Goal: Transaction & Acquisition: Book appointment/travel/reservation

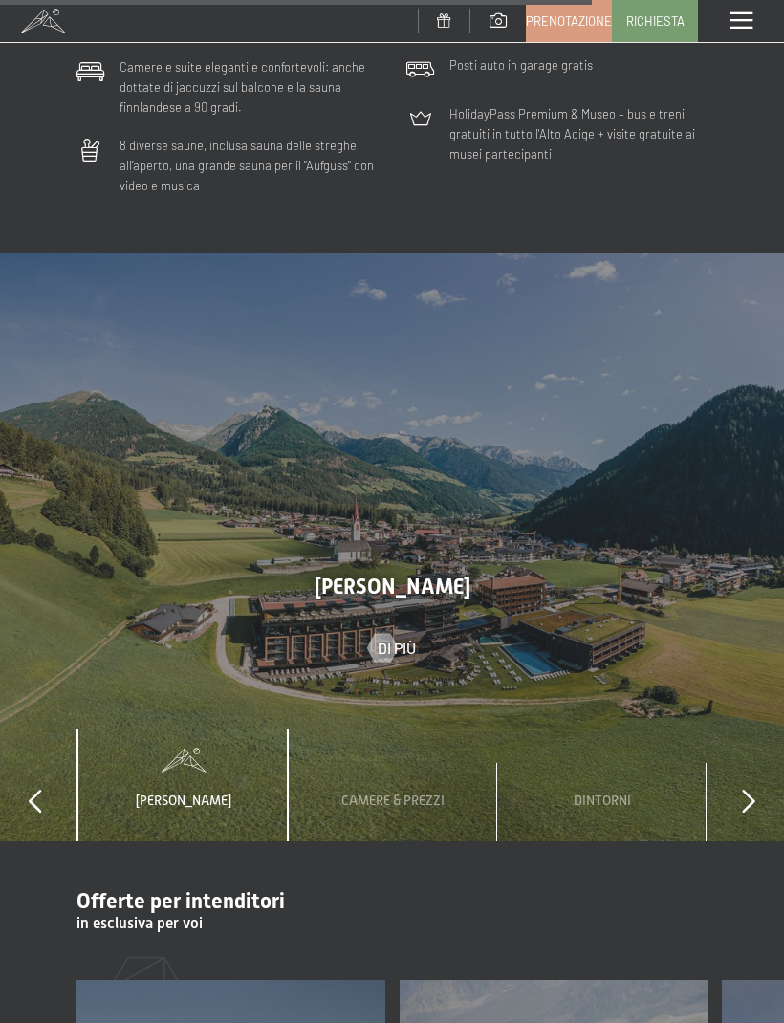
scroll to position [5331, 0]
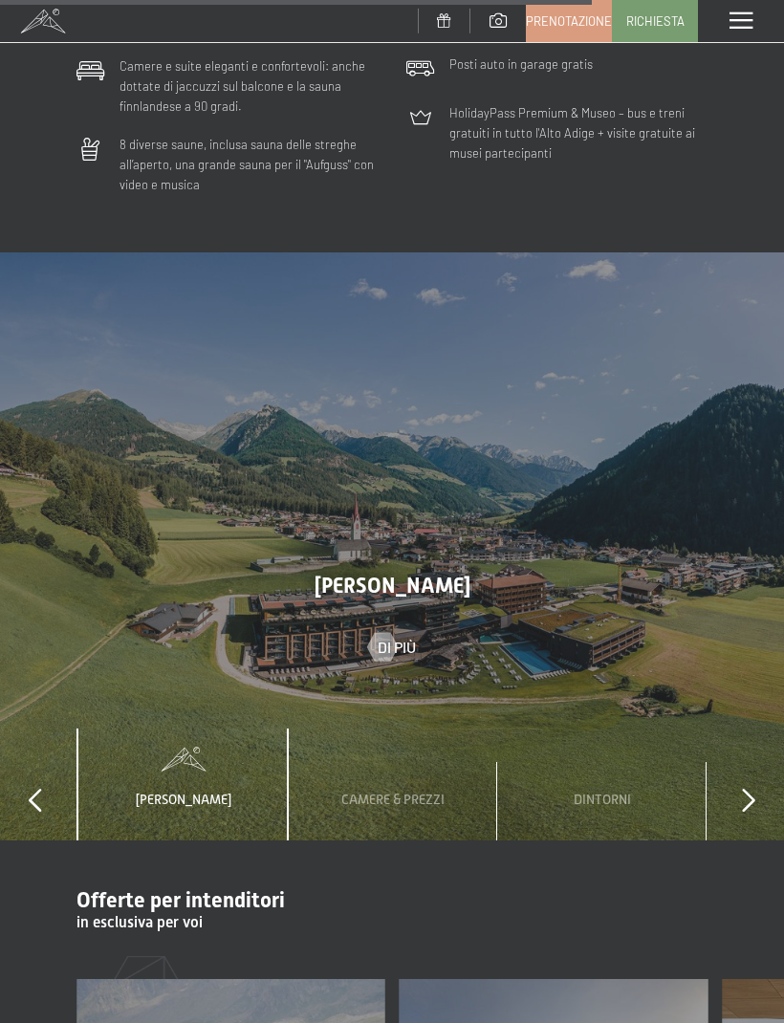
click at [754, 789] on icon at bounding box center [748, 801] width 13 height 24
click at [758, 729] on div "slide 2 to 4 of 4 Lo Schwarzenstein Camere & Prezzi Dintorni Condizioni prenota…" at bounding box center [392, 785] width 784 height 112
click at [747, 789] on icon at bounding box center [748, 801] width 13 height 24
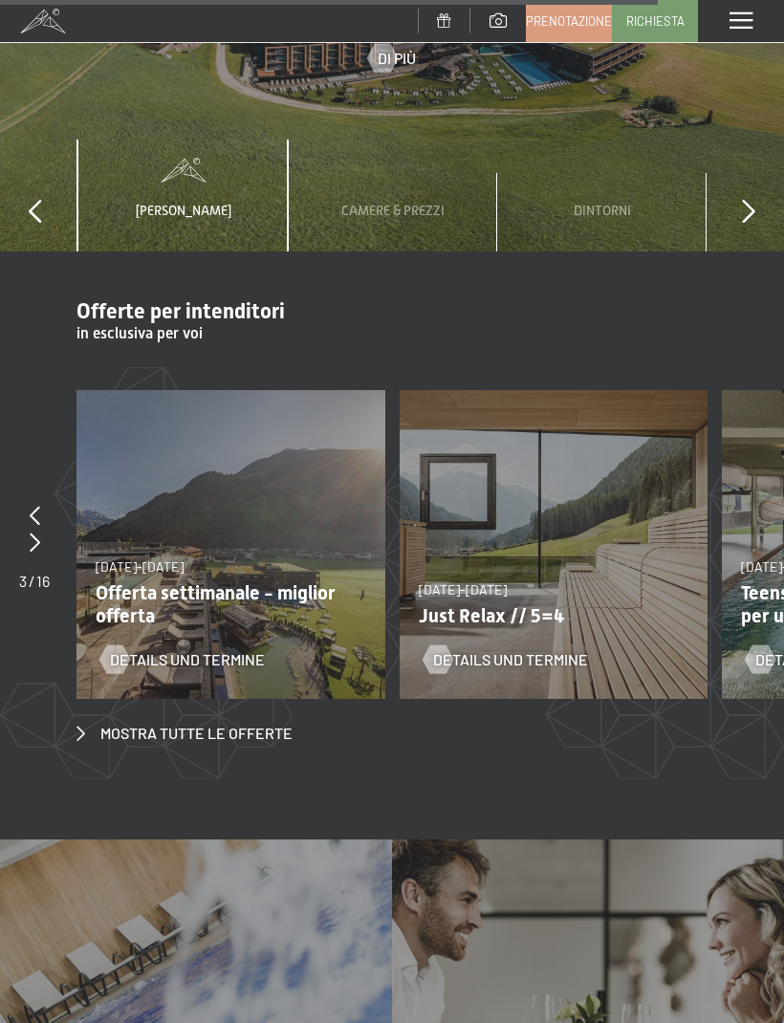
scroll to position [5921, 0]
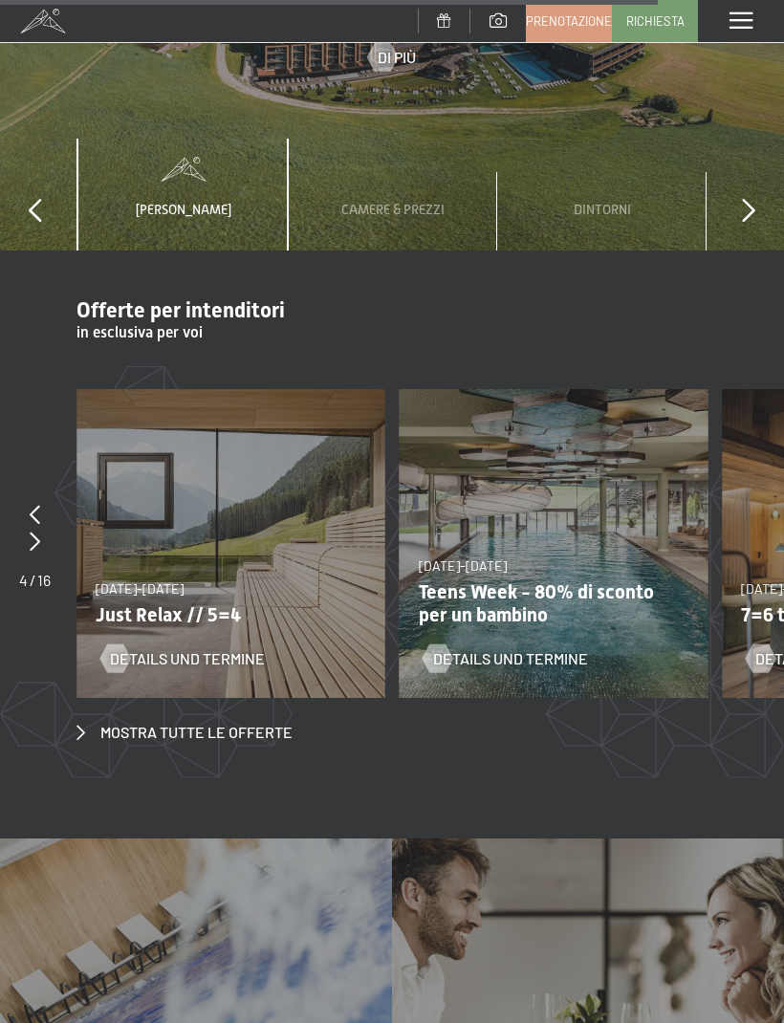
click at [164, 597] on div "Mostra tutte le offerte" at bounding box center [391, 566] width 631 height 354
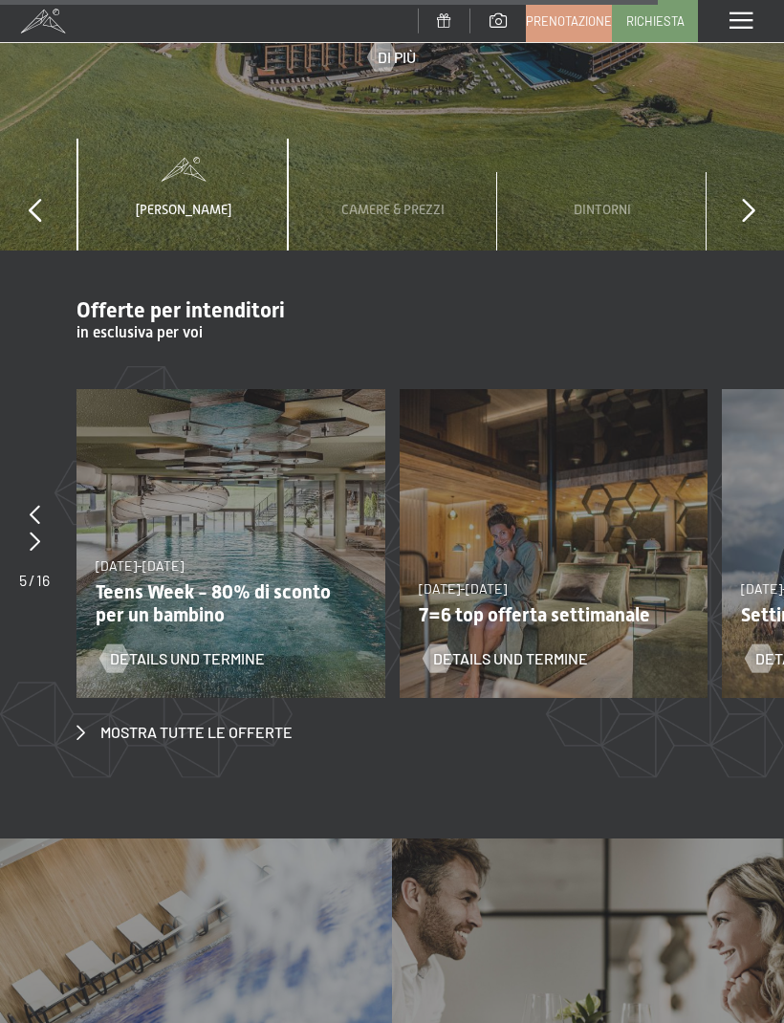
click at [175, 722] on span "Mostra tutte le offerte" at bounding box center [196, 732] width 192 height 21
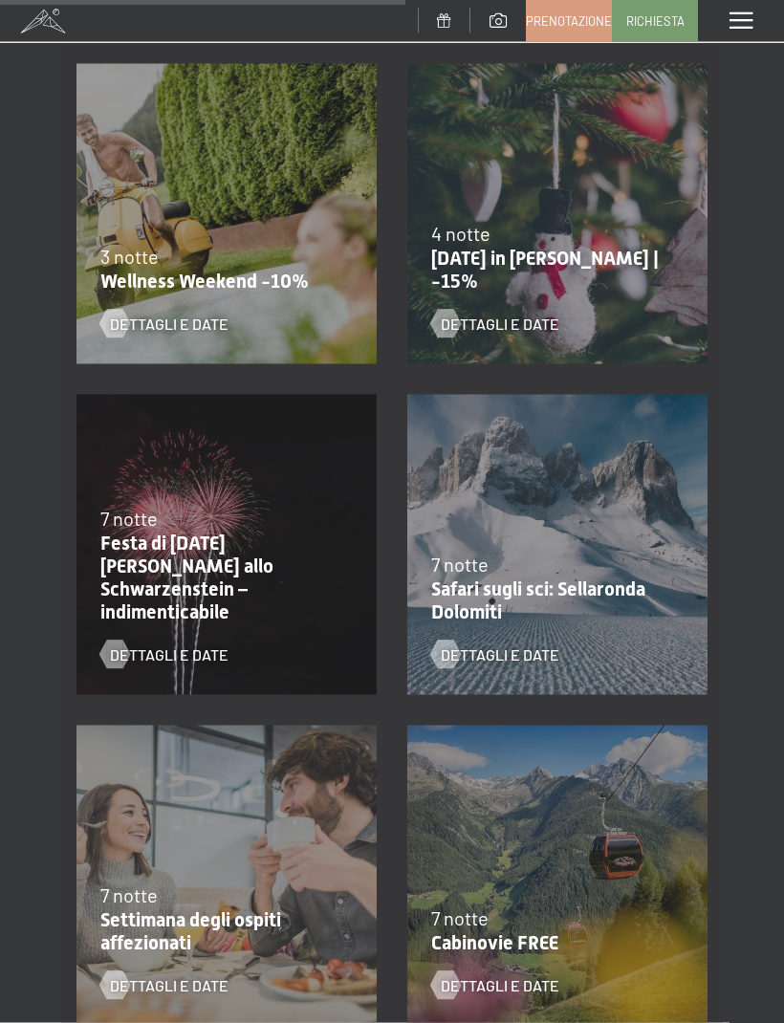
scroll to position [1689, 0]
click at [131, 317] on span "Dettagli e Date" at bounding box center [169, 323] width 119 height 21
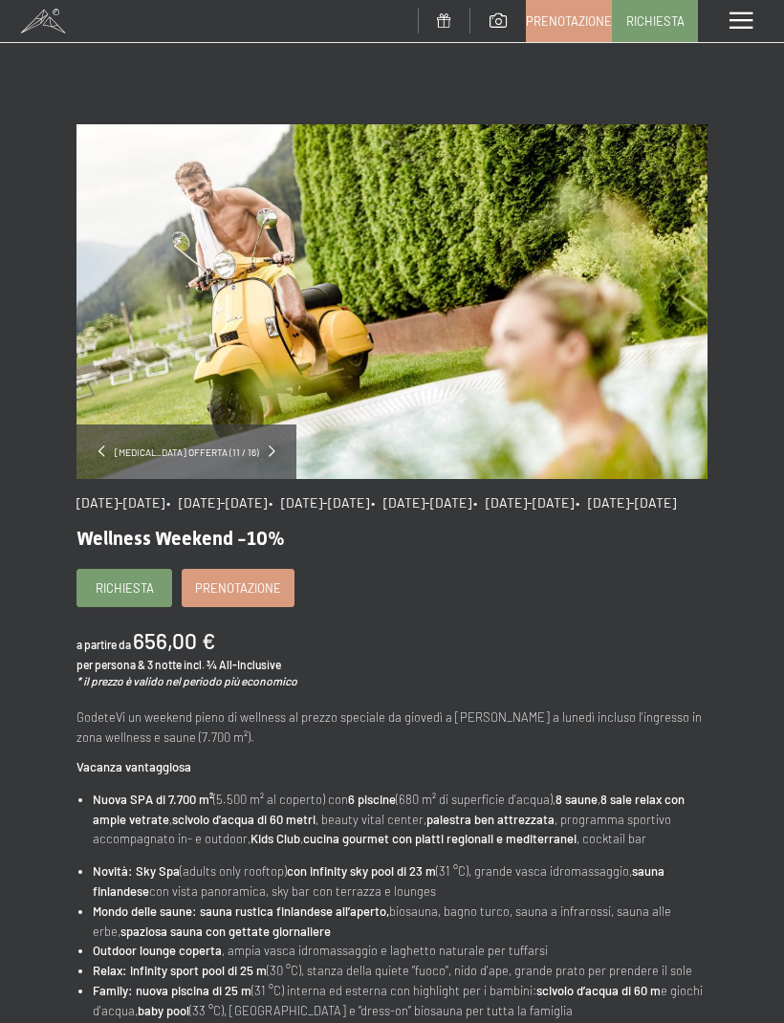
click at [277, 576] on span "Consenso marketing*" at bounding box center [279, 565] width 144 height 19
click at [197, 576] on input "Consenso marketing*" at bounding box center [187, 565] width 19 height 19
checkbox input "false"
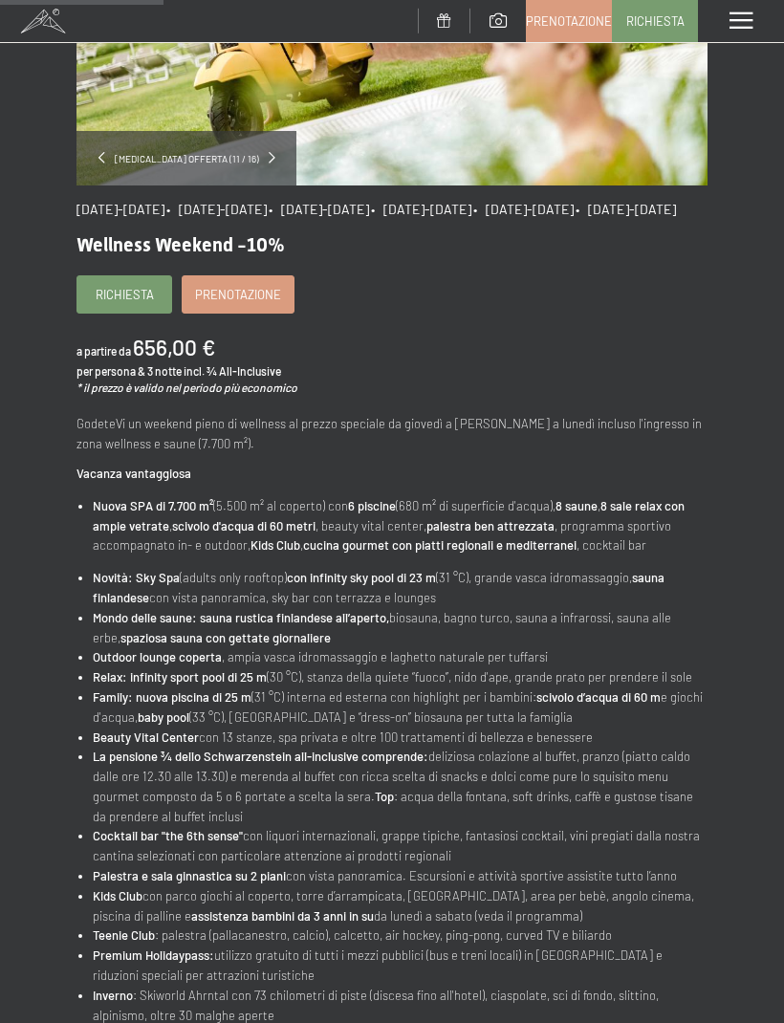
scroll to position [295, 0]
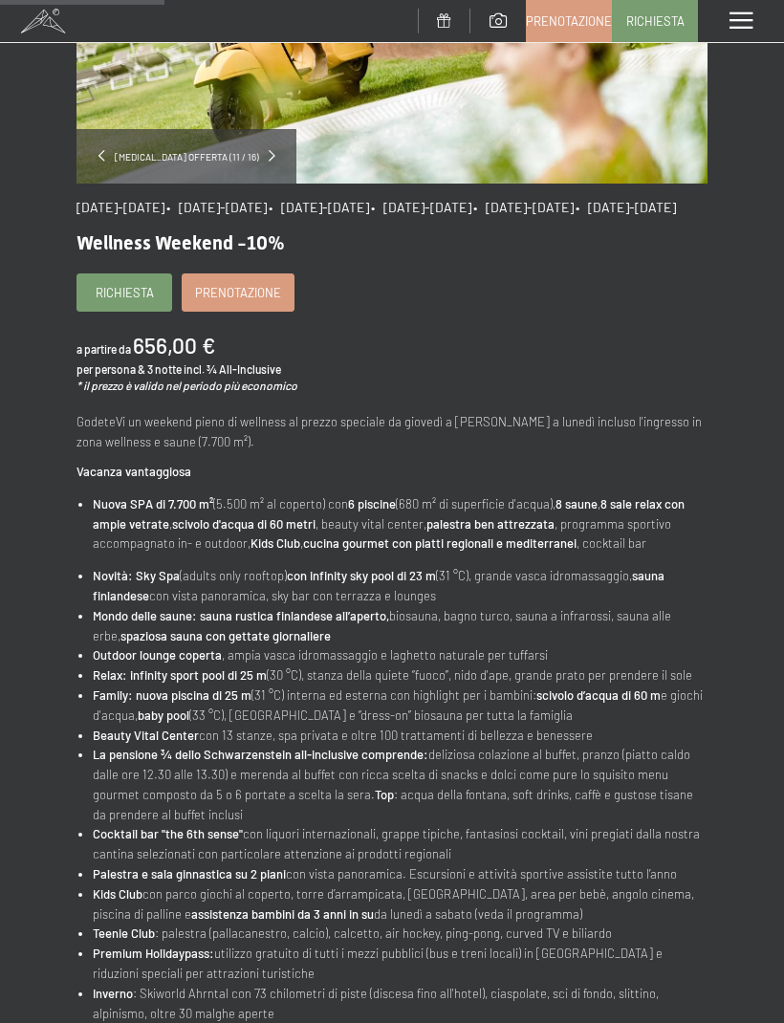
click at [234, 301] on span "Prenotazione" at bounding box center [238, 292] width 86 height 17
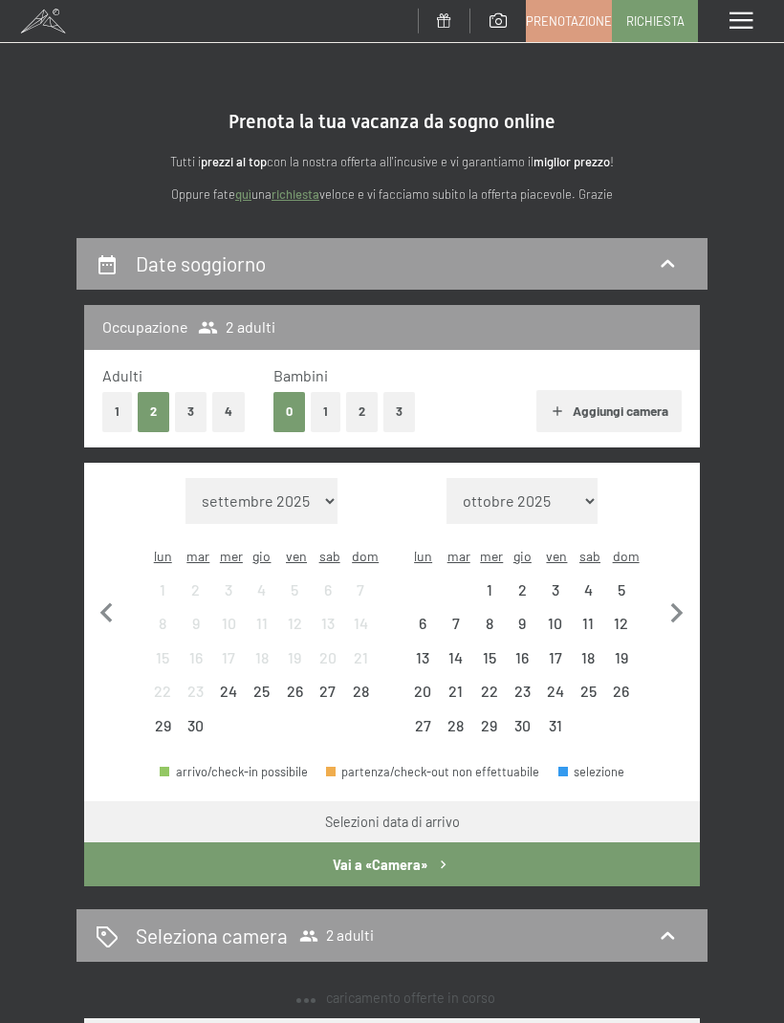
select select "2025-11-01"
select select "2025-12-01"
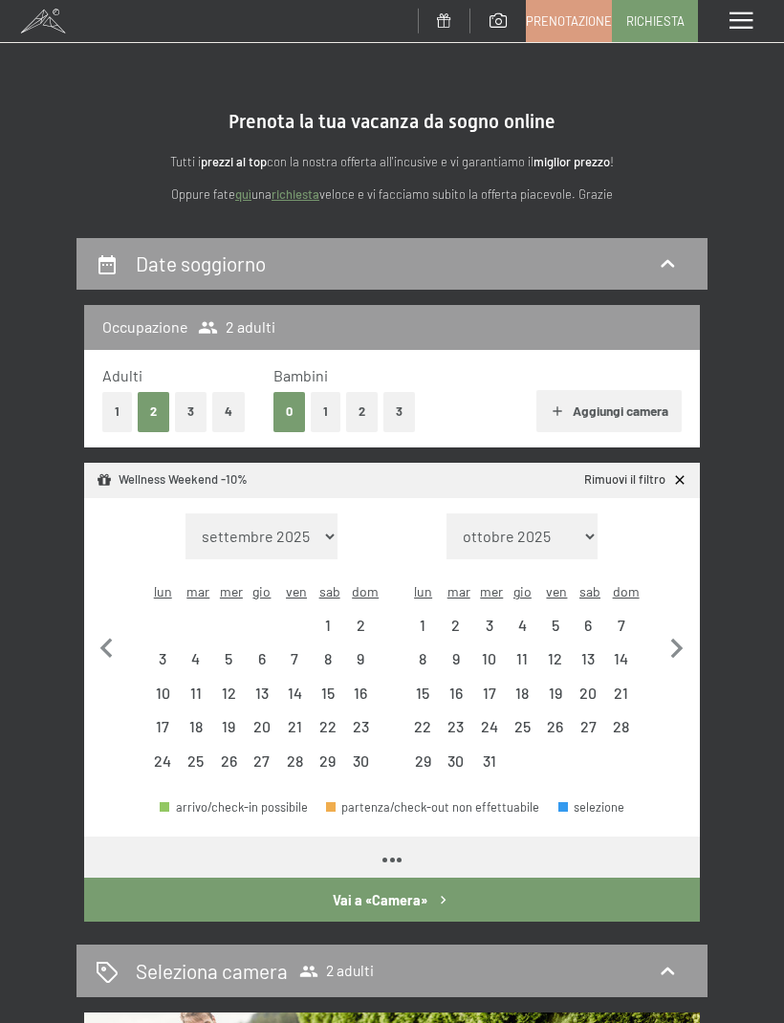
select select "2025-11-01"
select select "2025-12-01"
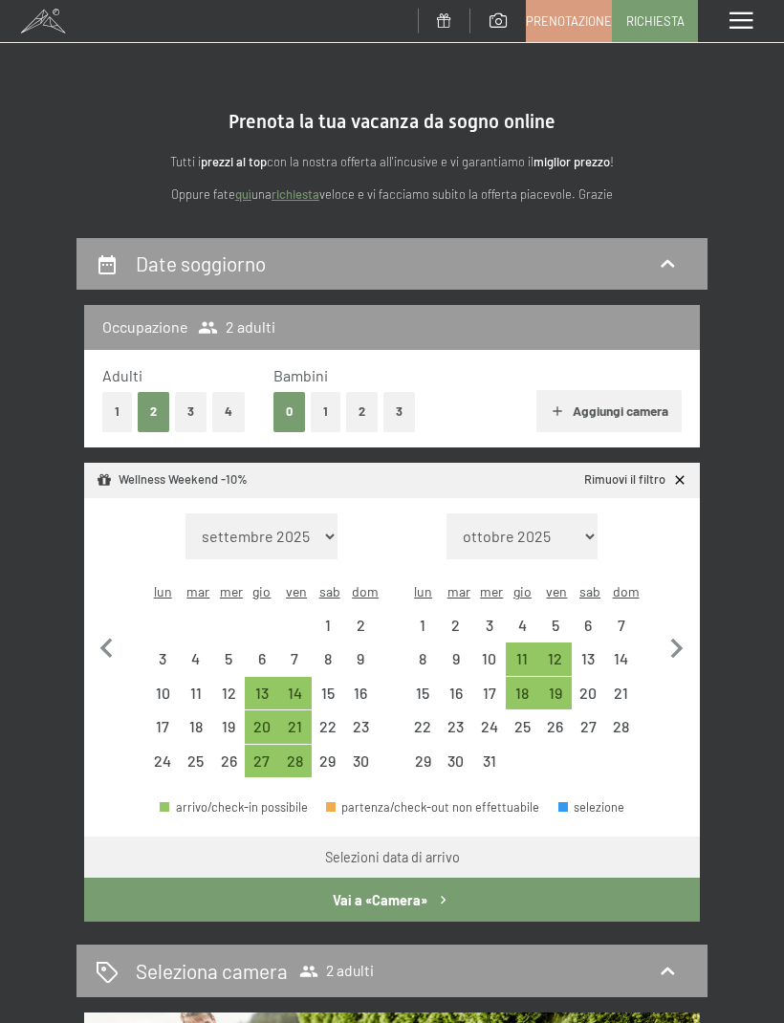
click at [684, 641] on icon "button" at bounding box center [677, 649] width 40 height 40
select select "2025-12-01"
select select "2026-01-01"
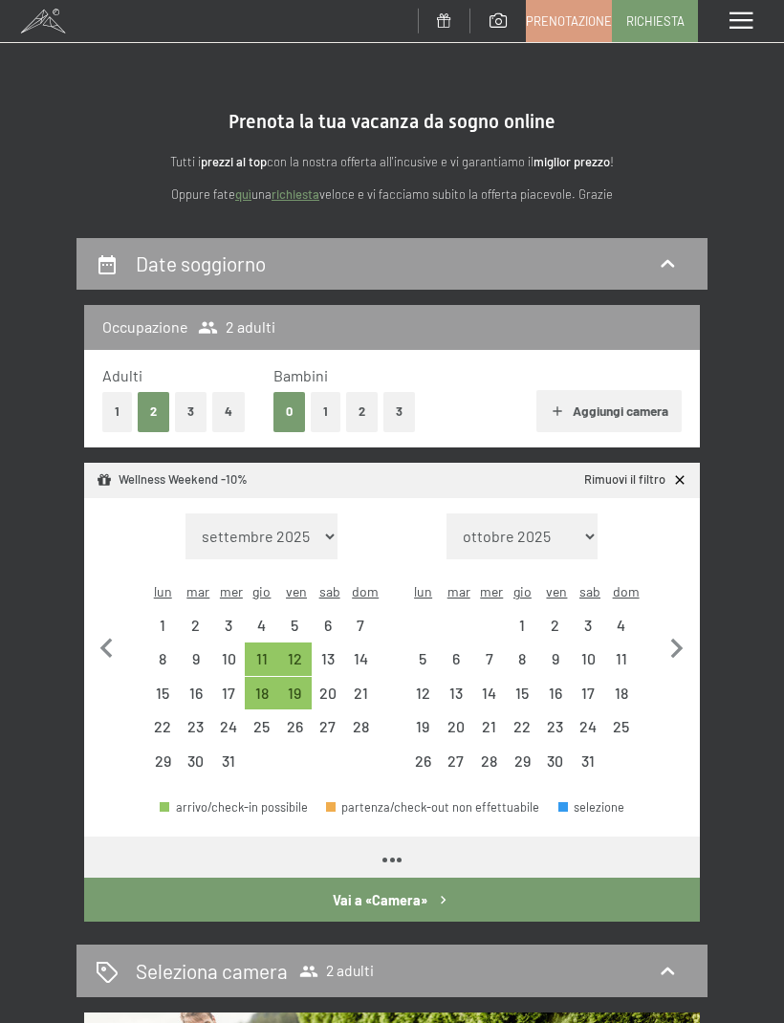
select select "2025-12-01"
select select "2026-01-01"
click at [557, 686] on div "16" at bounding box center [555, 701] width 30 height 30
select select "2025-12-01"
select select "2026-01-01"
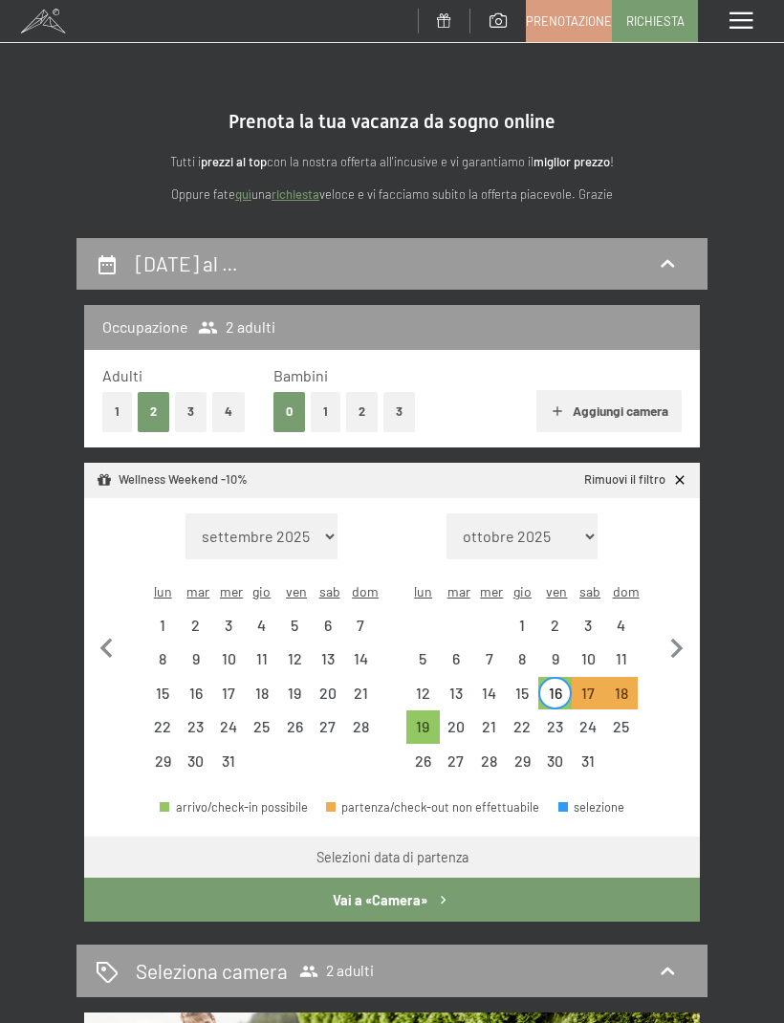
click at [430, 719] on div "19" at bounding box center [423, 734] width 30 height 30
select select "2025-12-01"
select select "2026-01-01"
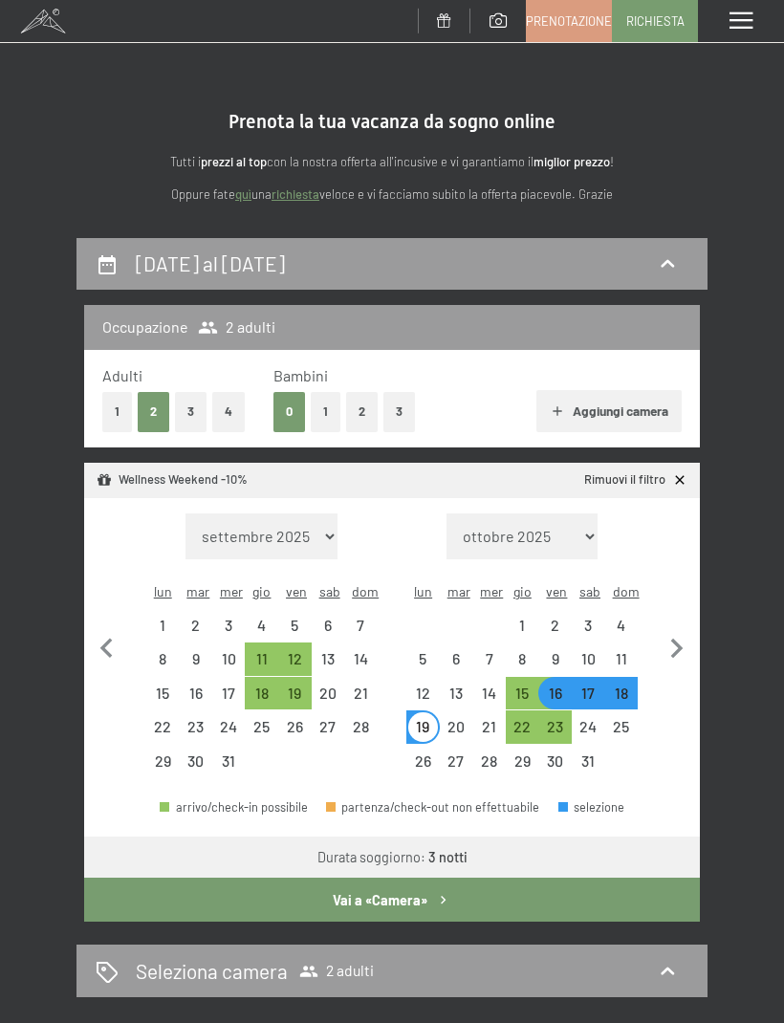
select select "2025-11-01"
select select "2025-12-01"
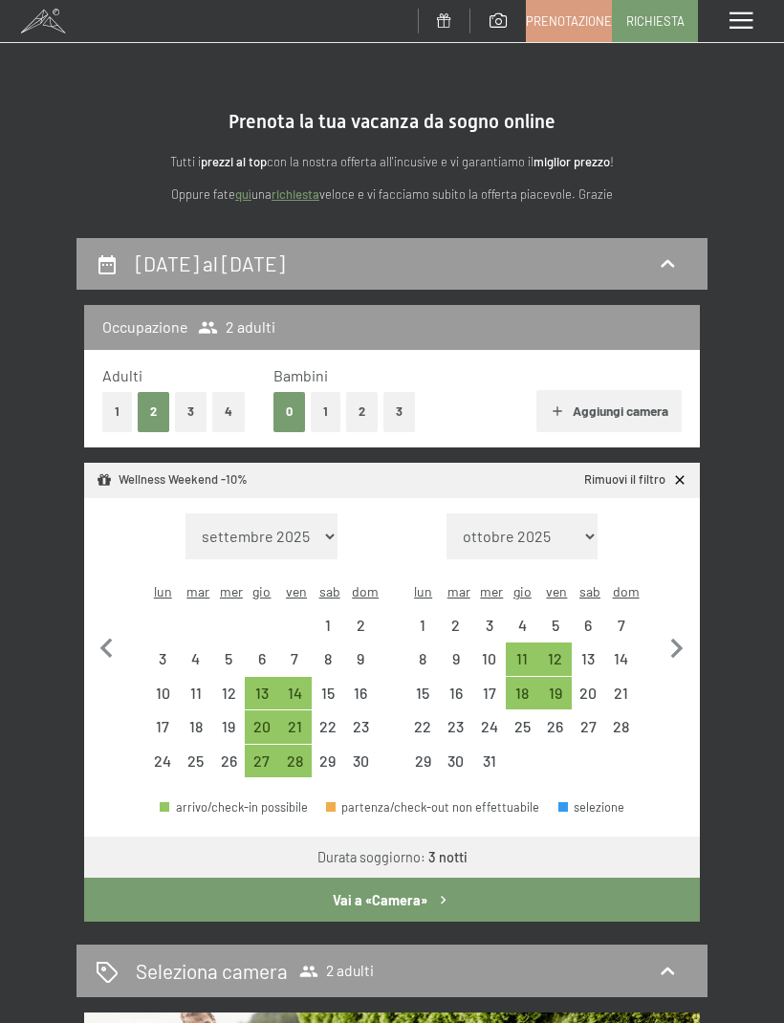
click at [681, 639] on icon "button" at bounding box center [677, 649] width 12 height 20
select select "2025-12-01"
select select "2026-01-01"
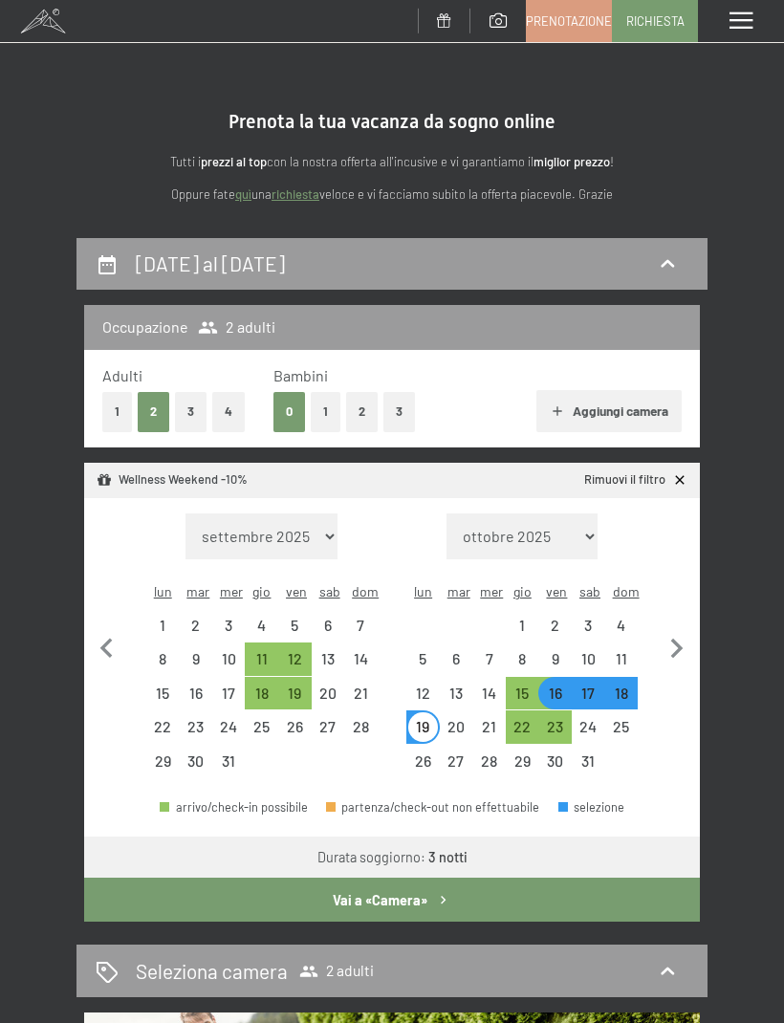
click at [422, 878] on button "Vai a «Camera»" at bounding box center [392, 900] width 616 height 44
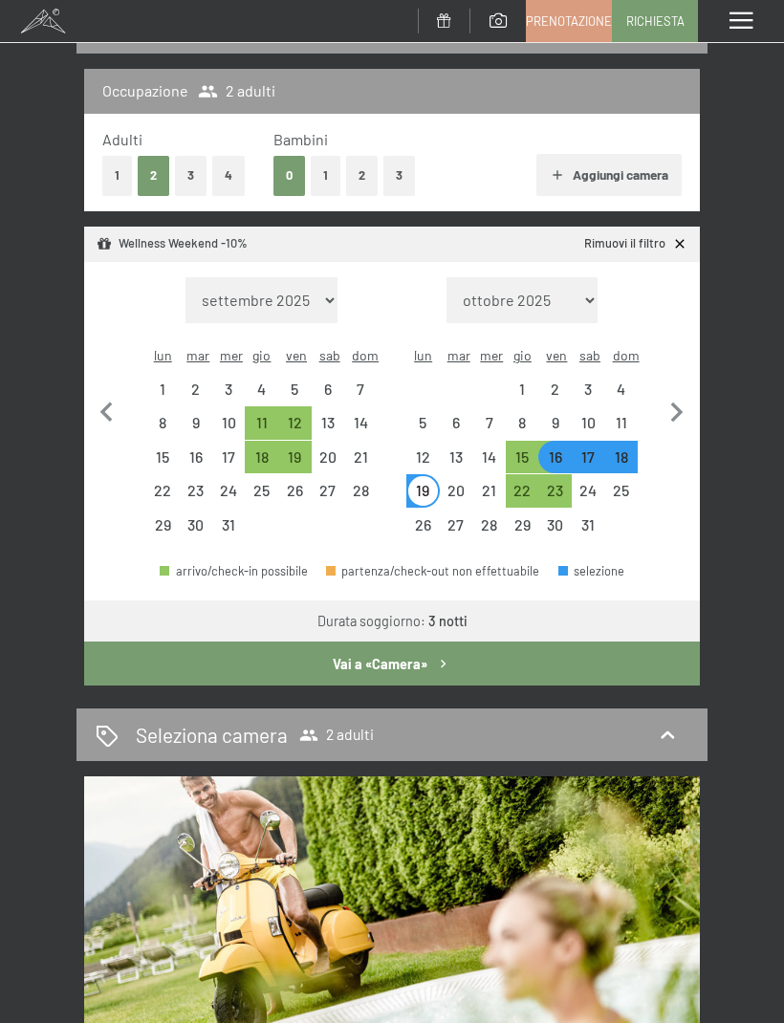
select select "2025-12-01"
select select "2026-01-01"
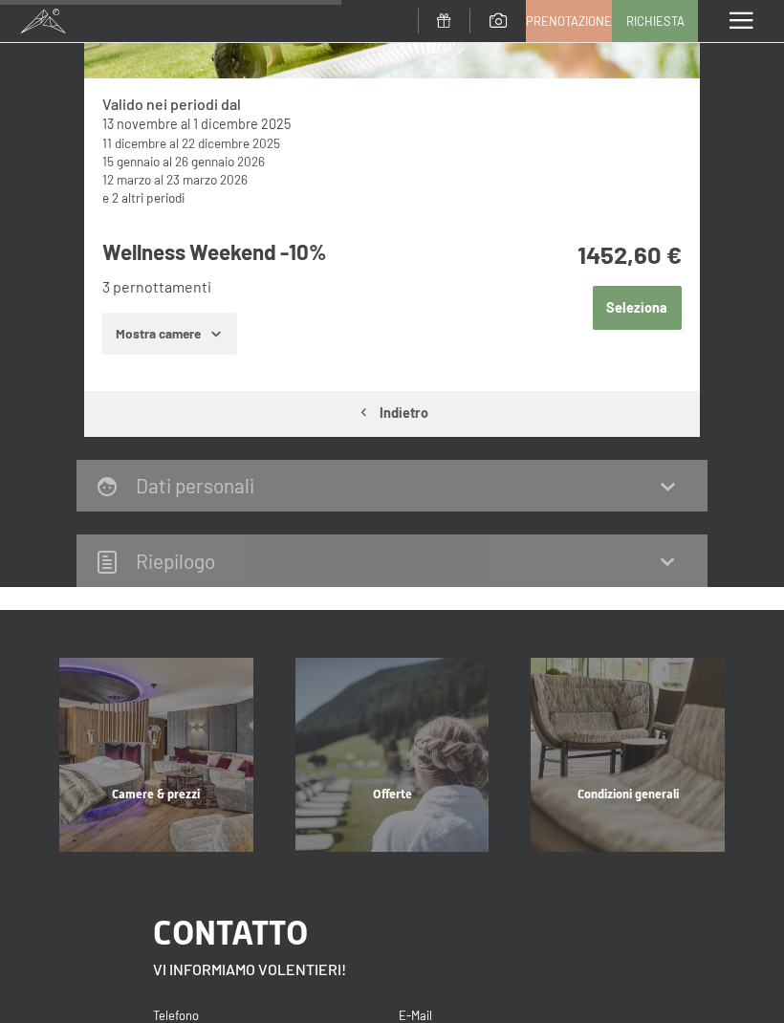
scroll to position [554, 0]
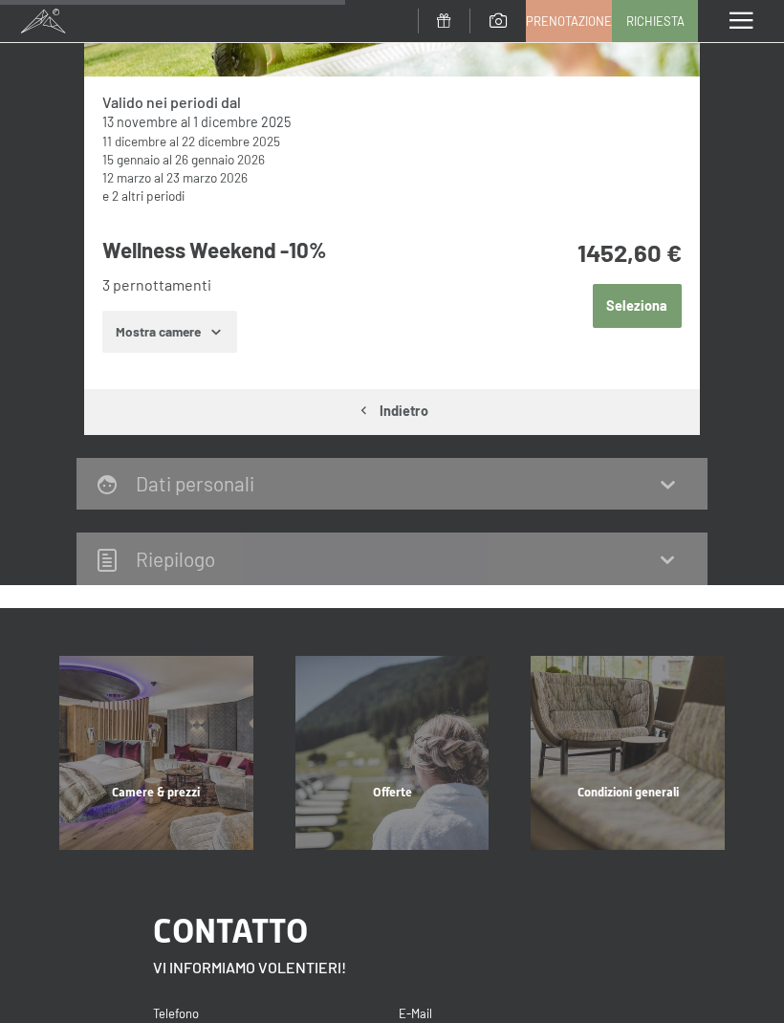
click at [221, 331] on icon "button" at bounding box center [215, 331] width 15 height 15
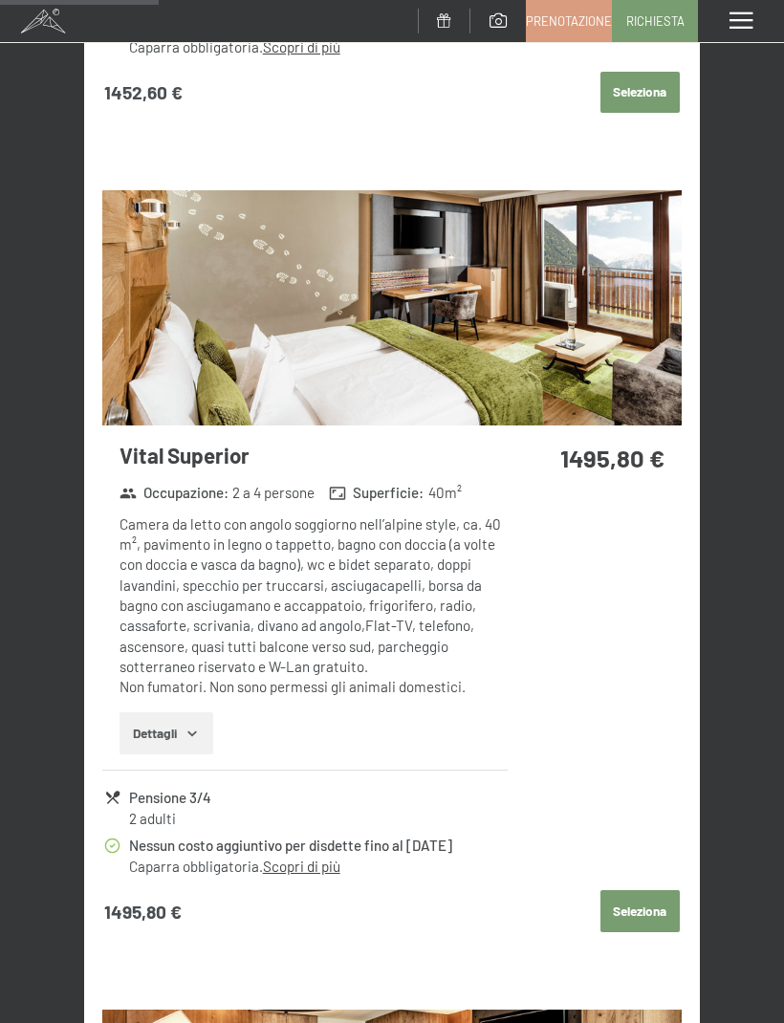
scroll to position [1649, 0]
